Goal: Task Accomplishment & Management: Manage account settings

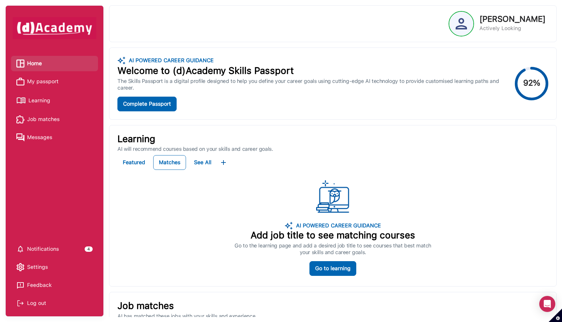
click at [45, 82] on span "My passport" at bounding box center [42, 82] width 31 height 10
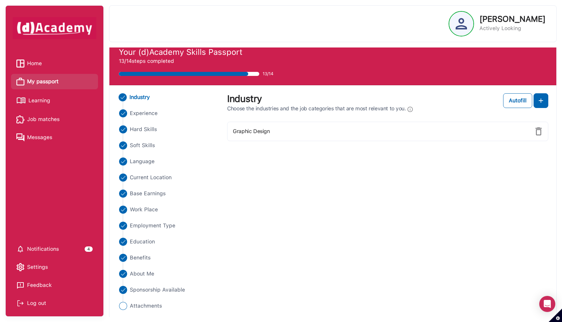
scroll to position [10, 0]
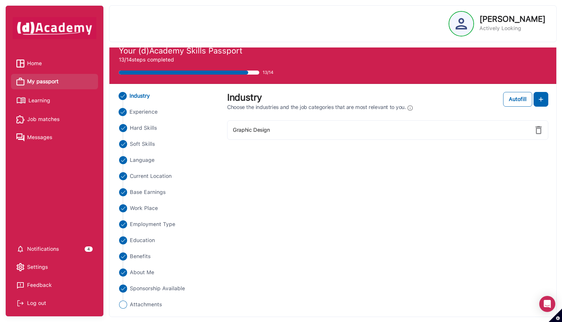
click at [150, 111] on span "Experience" at bounding box center [144, 112] width 28 height 8
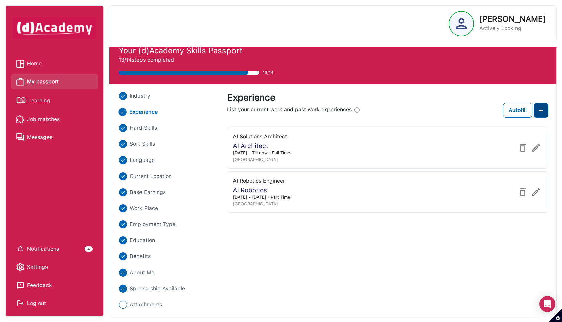
click at [543, 113] on img at bounding box center [541, 110] width 8 height 8
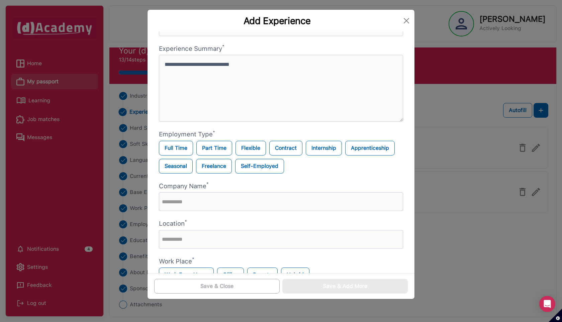
scroll to position [28, 0]
click at [109, 149] on div "Add Experience Add Job Title * Experience Summary * Employment Type * [DEMOGRAP…" at bounding box center [281, 161] width 562 height 322
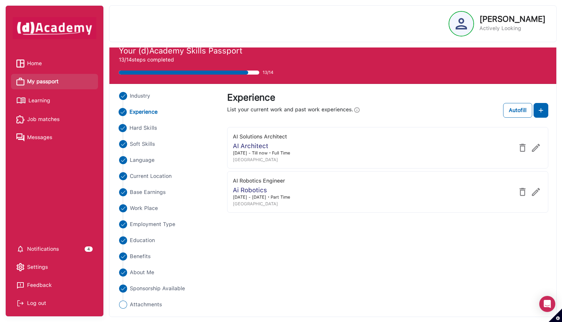
click at [142, 128] on span "Hard Skills" at bounding box center [143, 128] width 27 height 8
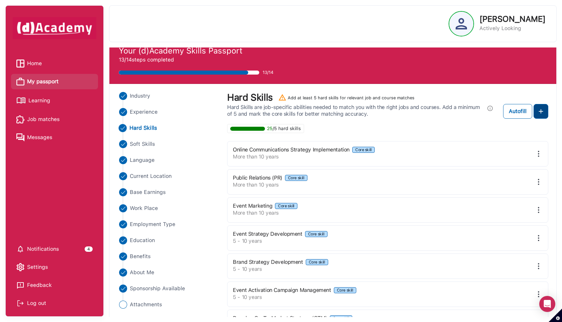
click at [539, 115] on img at bounding box center [541, 111] width 8 height 8
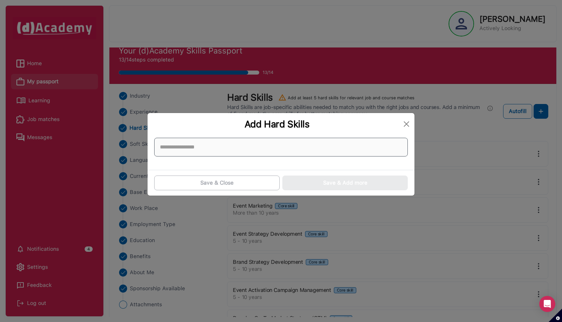
click at [225, 149] on input at bounding box center [281, 147] width 254 height 19
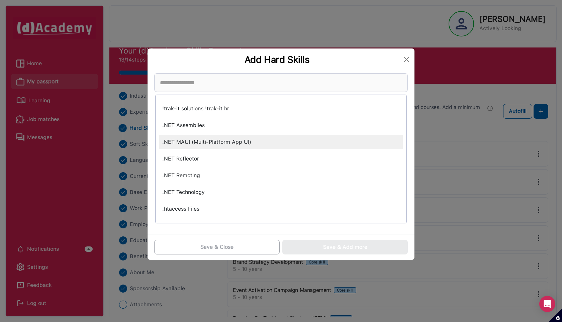
click at [204, 144] on div ".NET MAUI (Multi-Platform App UI)" at bounding box center [281, 142] width 244 height 14
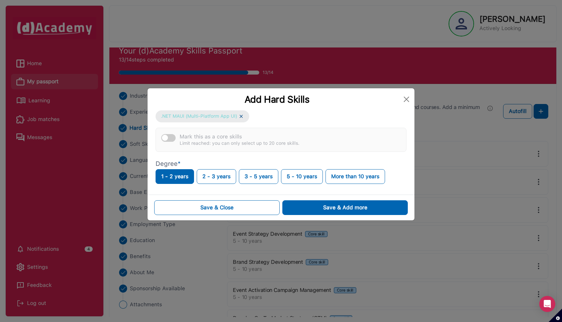
click at [240, 117] on img at bounding box center [241, 116] width 5 height 6
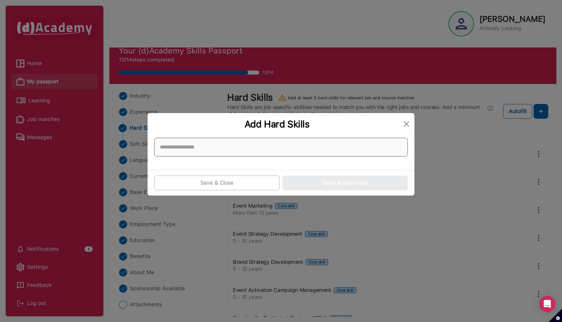
click at [211, 146] on input at bounding box center [281, 147] width 254 height 19
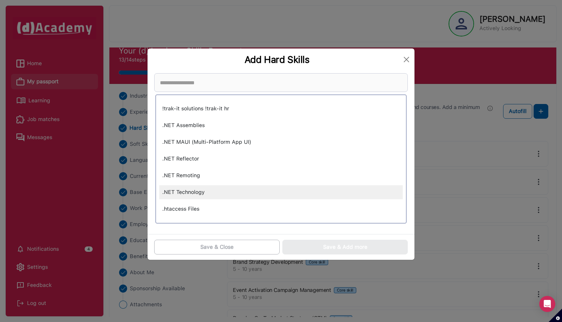
click at [210, 189] on div ".NET Technology" at bounding box center [281, 192] width 244 height 14
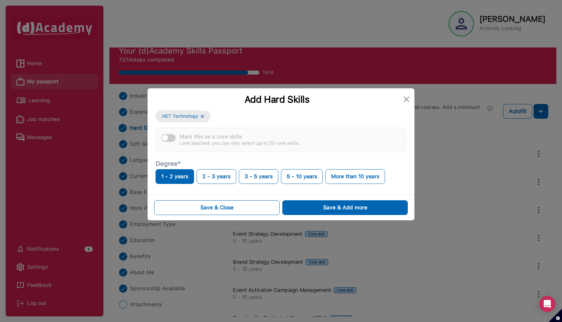
drag, startPoint x: 272, startPoint y: 143, endPoint x: 295, endPoint y: 144, distance: 23.5
click at [277, 143] on div "Limit reached: you can only select up to 20 core skills." at bounding box center [240, 144] width 120 height 6
click at [222, 178] on button "2 - 3 years" at bounding box center [217, 176] width 40 height 15
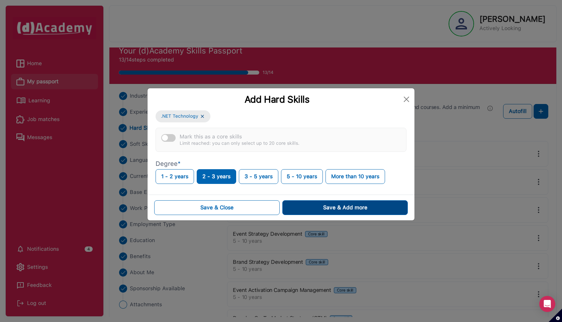
click at [333, 208] on div "Save & Add more" at bounding box center [345, 208] width 44 height 8
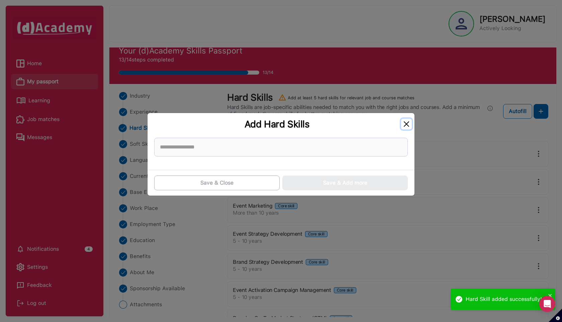
click at [407, 127] on button "Close" at bounding box center [406, 124] width 11 height 11
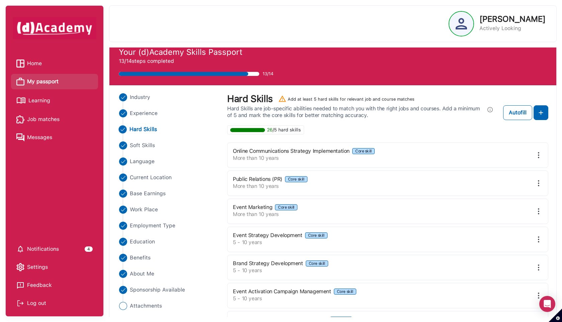
scroll to position [7, 0]
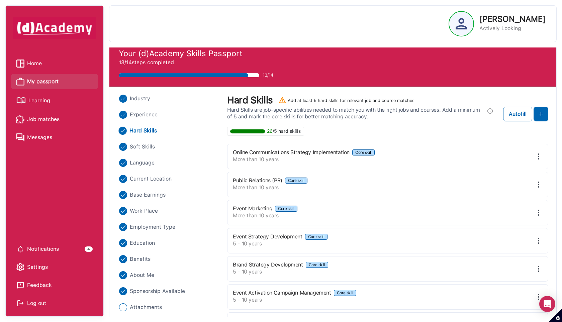
click at [535, 124] on div "What is this information used for? We use this information to help build your p…" at bounding box center [490, 135] width 90 height 23
click at [548, 117] on button at bounding box center [541, 114] width 15 height 15
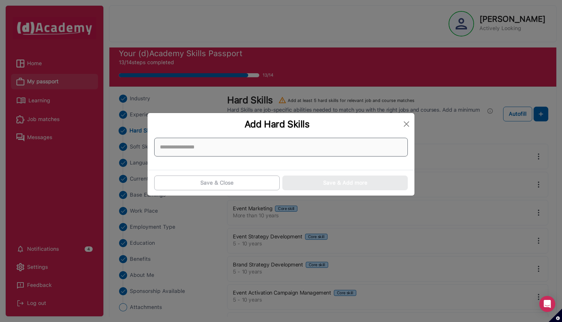
click at [278, 149] on input at bounding box center [281, 147] width 254 height 19
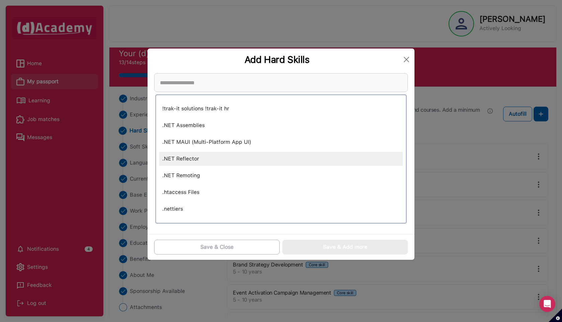
click at [240, 163] on div ".NET Reflector" at bounding box center [281, 159] width 244 height 14
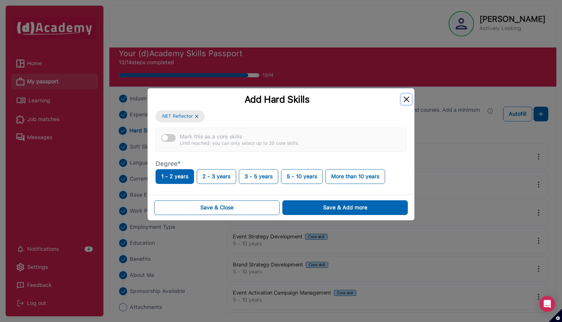
drag, startPoint x: 405, startPoint y: 100, endPoint x: 42, endPoint y: 300, distance: 414.6
click at [405, 100] on button "Close" at bounding box center [406, 99] width 11 height 11
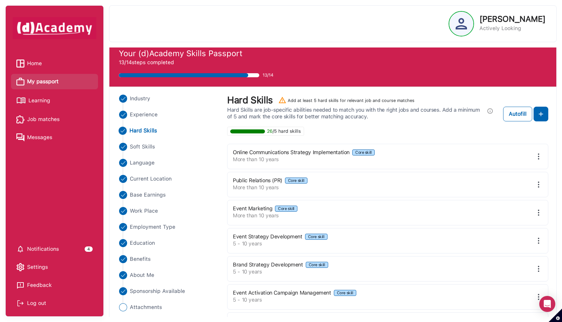
click at [55, 301] on div "Log out" at bounding box center [54, 304] width 76 height 10
